Goal: Task Accomplishment & Management: Use online tool/utility

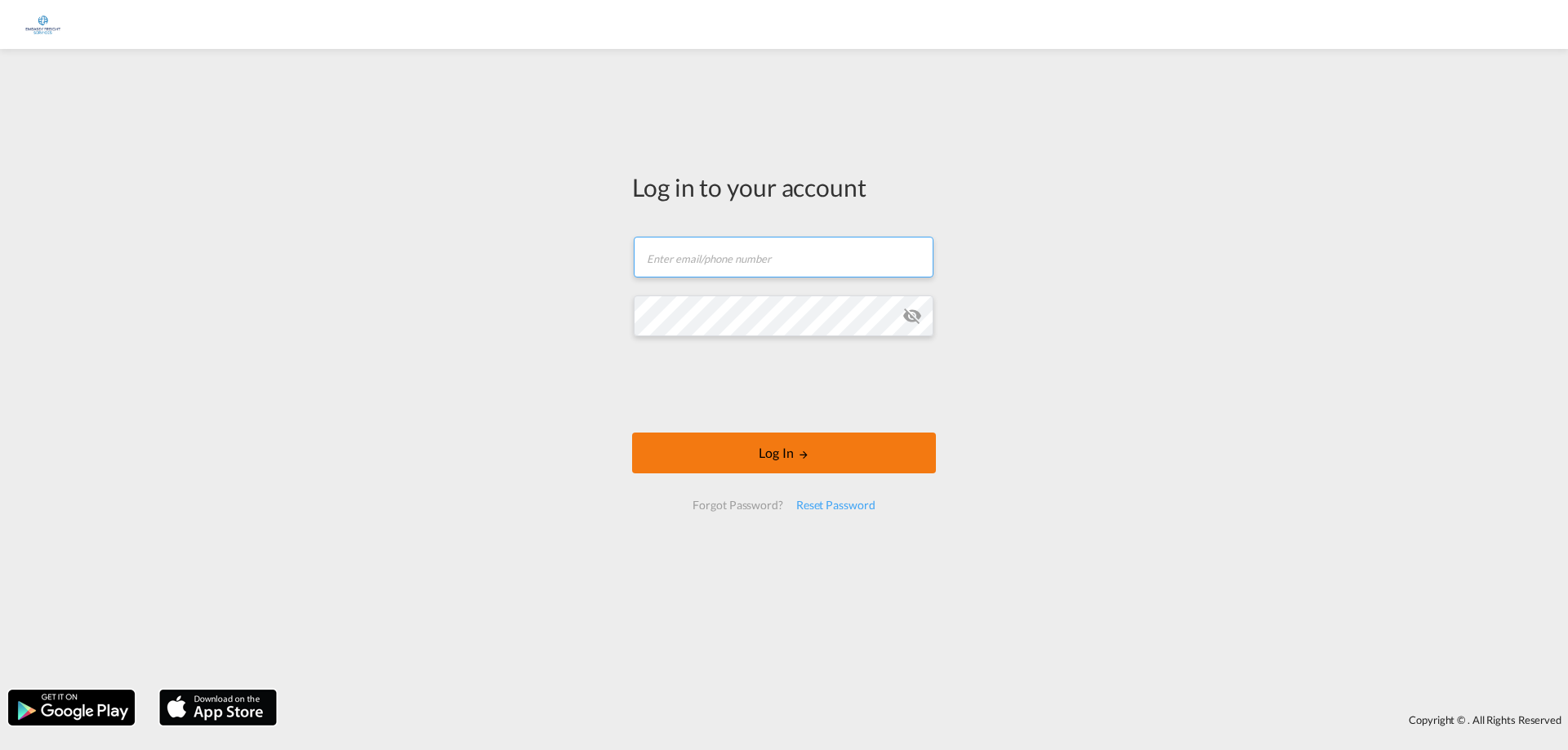
type input "[EMAIL_ADDRESS][DOMAIN_NAME]"
click at [801, 455] on md-icon "LOGIN" at bounding box center [803, 454] width 11 height 11
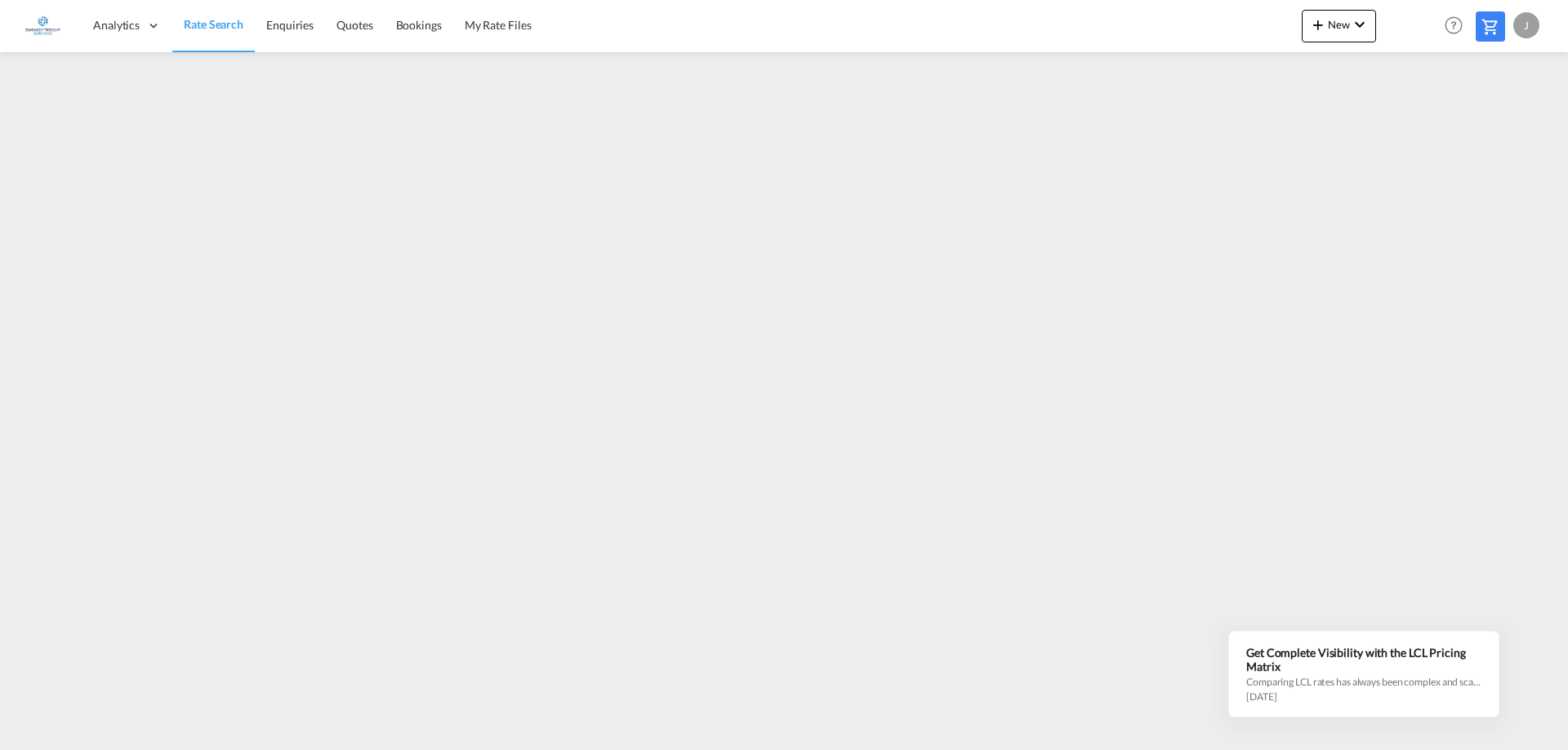
click at [1524, 20] on div "J" at bounding box center [1526, 25] width 26 height 26
click at [1496, 120] on button "Logout" at bounding box center [1507, 125] width 106 height 32
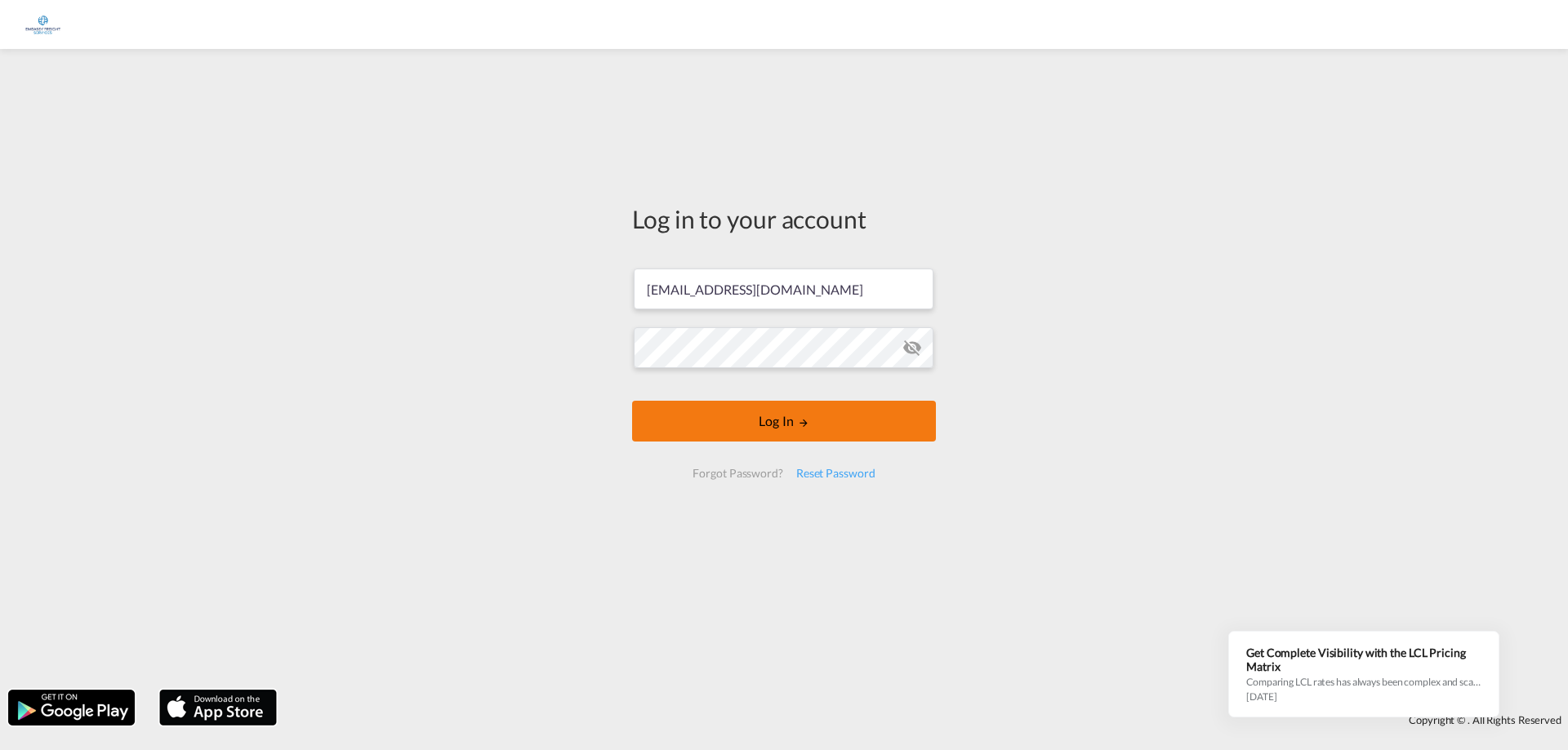
click at [736, 415] on button "Log In" at bounding box center [784, 422] width 304 height 41
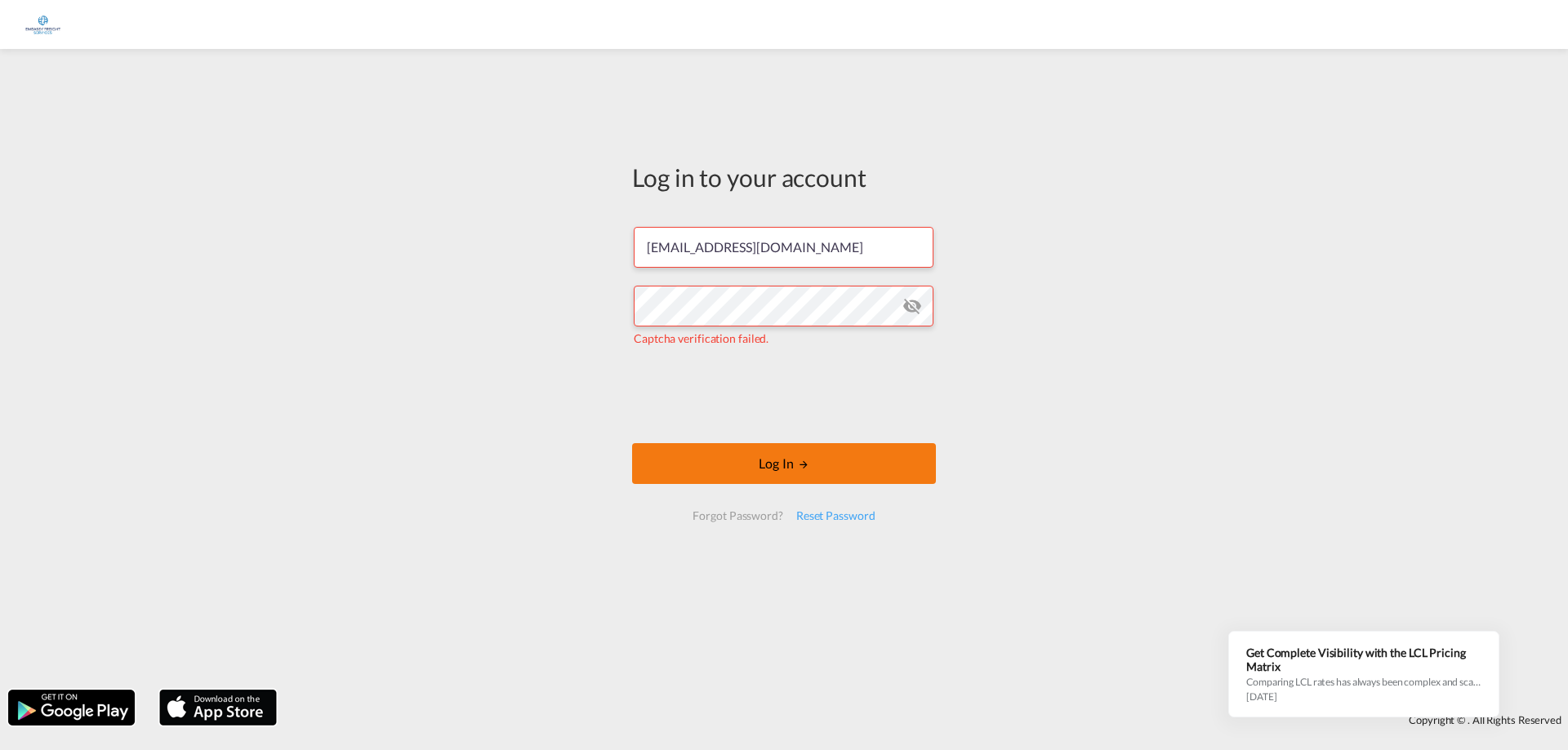
click at [810, 459] on button "Log In" at bounding box center [784, 464] width 304 height 41
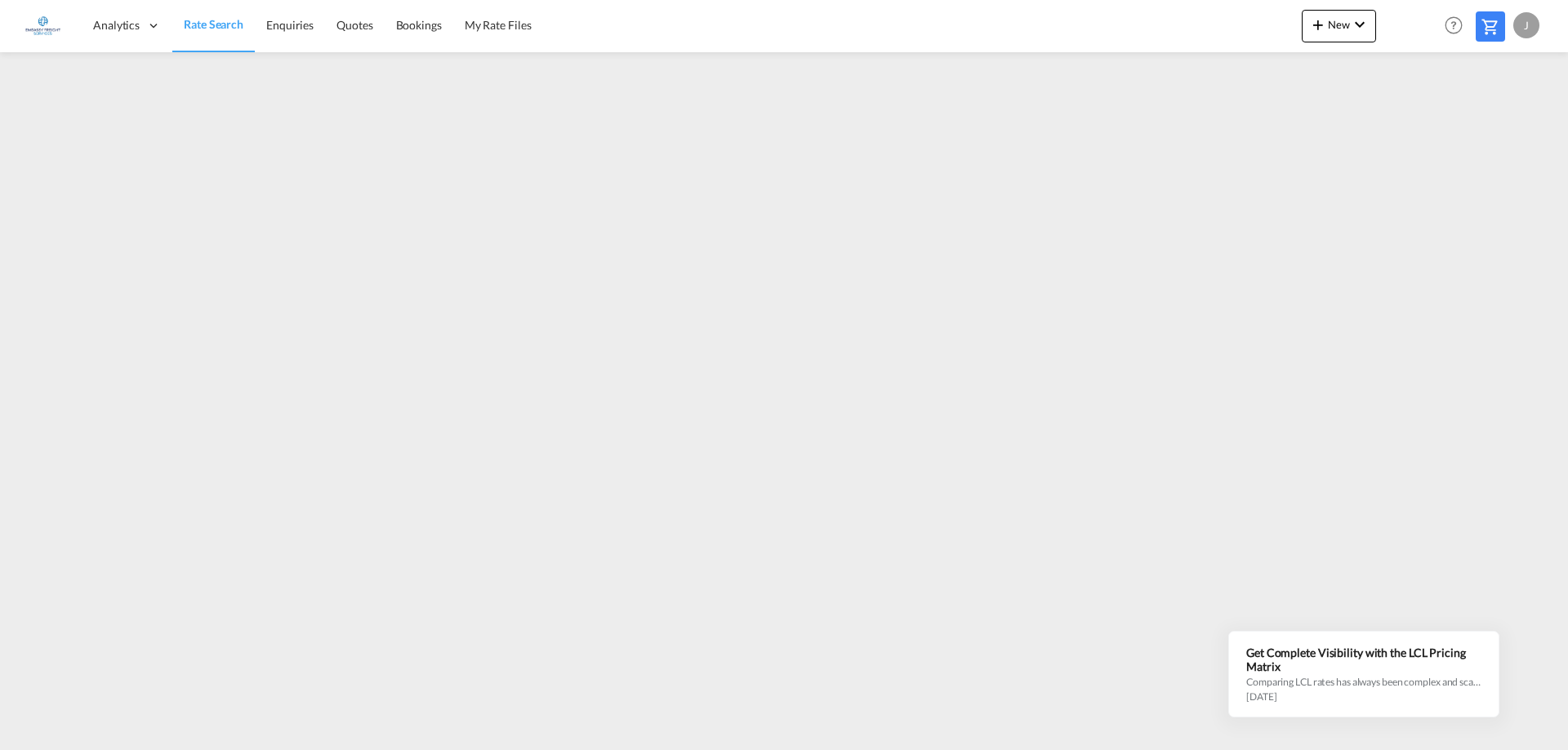
click at [1520, 29] on div "J" at bounding box center [1526, 25] width 26 height 26
click at [1502, 121] on button "Logout" at bounding box center [1507, 125] width 106 height 32
type input "[EMAIL_ADDRESS][DOMAIN_NAME]"
